Goal: Check status

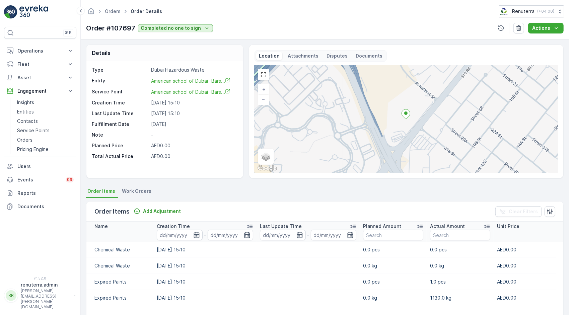
scroll to position [97, 0]
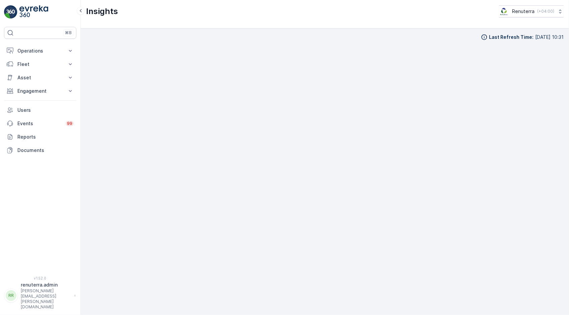
scroll to position [7, 0]
